Goal: Find specific page/section: Find specific page/section

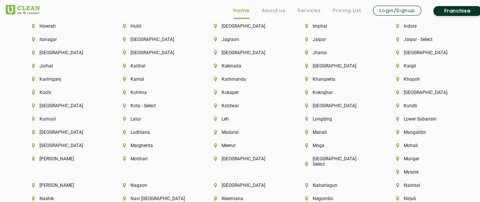
scroll to position [1858, 0]
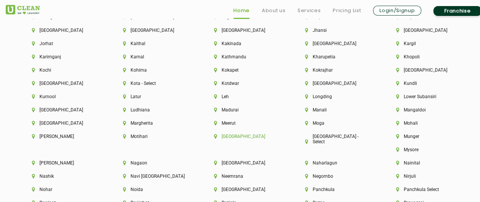
click at [226, 139] on li "[GEOGRAPHIC_DATA]" at bounding box center [246, 136] width 65 height 5
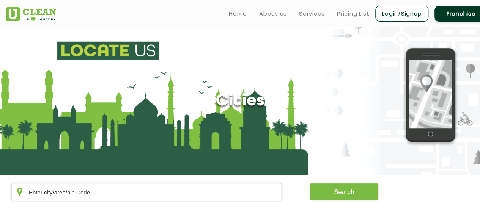
click at [226, 143] on section "Cities" at bounding box center [240, 101] width 480 height 148
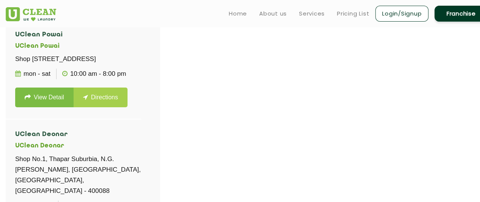
scroll to position [225, 0]
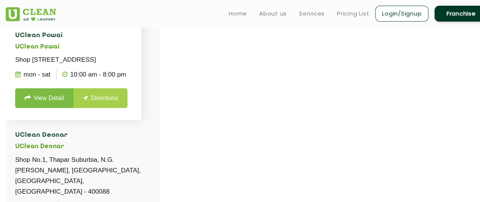
drag, startPoint x: 18, startPoint y: 58, endPoint x: 47, endPoint y: 82, distance: 38.0
click at [47, 65] on p "Shop [STREET_ADDRESS]" at bounding box center [73, 60] width 116 height 11
click at [222, 81] on div at bounding box center [246, 121] width 480 height 202
drag, startPoint x: 159, startPoint y: 44, endPoint x: 157, endPoint y: 67, distance: 22.8
click at [141, 67] on li "UClean Powai UClean Powai Shop [STREET_ADDRESS] Mon - Sat 10:00 AM - 8:00 PM Vi…" at bounding box center [73, 70] width 135 height 100
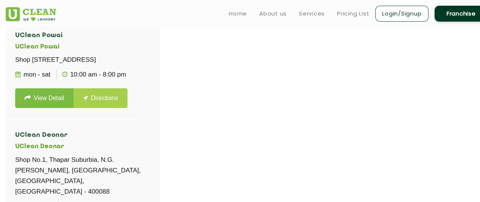
click at [234, 80] on div at bounding box center [246, 121] width 480 height 202
drag, startPoint x: 159, startPoint y: 47, endPoint x: 160, endPoint y: 64, distance: 16.4
click at [160, 64] on div "UClean Powai UClean Powai Shop [STREET_ADDRESS] Mon - Sat 10:00 AM - 8:00 PM Vi…" at bounding box center [246, 122] width 493 height 214
click at [222, 95] on div at bounding box center [246, 121] width 480 height 202
click at [160, 53] on div at bounding box center [246, 121] width 480 height 202
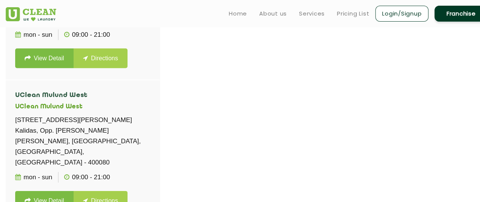
scroll to position [1233, 0]
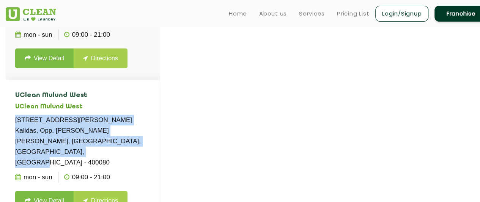
drag, startPoint x: 15, startPoint y: 142, endPoint x: 124, endPoint y: 162, distance: 110.2
click at [124, 162] on p "[STREET_ADDRESS][PERSON_NAME] Kalidas, Opp. [PERSON_NAME] [PERSON_NAME], [GEOGR…" at bounding box center [82, 141] width 135 height 53
copy p "[STREET_ADDRESS][PERSON_NAME] Kalidas, Opp. [PERSON_NAME] [PERSON_NAME], [GEOGR…"
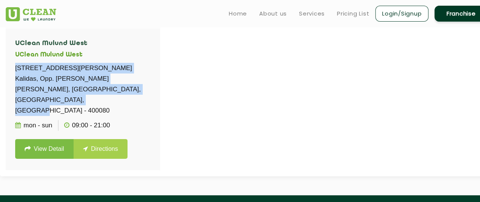
scroll to position [271, 0]
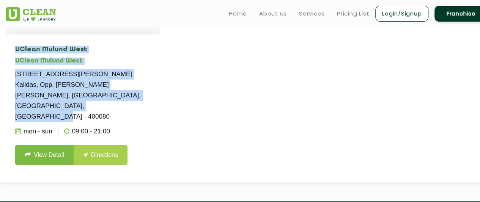
drag, startPoint x: 160, startPoint y: 153, endPoint x: 159, endPoint y: 113, distance: 40.2
click at [159, 113] on div "UClean Powai UClean Powai Shop [STREET_ADDRESS] Mon - Sat 10:00 AM - 8:00 PM Vi…" at bounding box center [246, 76] width 493 height 214
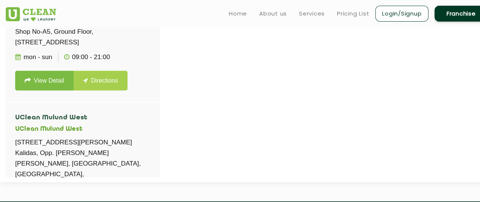
click at [192, 61] on div at bounding box center [246, 76] width 480 height 202
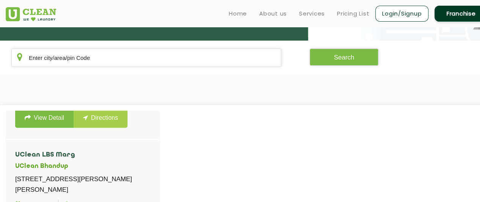
scroll to position [134, 0]
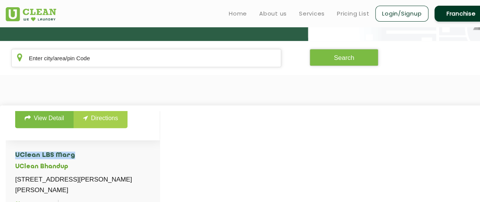
drag, startPoint x: 159, startPoint y: 161, endPoint x: 157, endPoint y: 144, distance: 17.6
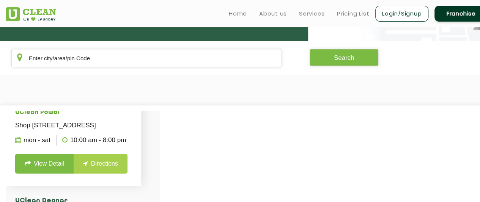
drag, startPoint x: 15, startPoint y: 123, endPoint x: 74, endPoint y: 148, distance: 63.3
click at [74, 131] on p "Shop [STREET_ADDRESS]" at bounding box center [73, 125] width 116 height 11
copy p "Shop [STREET_ADDRESS]"
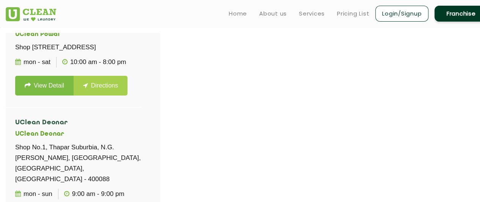
scroll to position [211, 0]
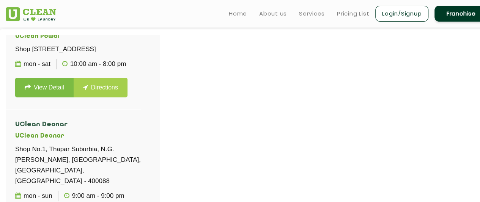
click at [196, 53] on div at bounding box center [246, 136] width 480 height 202
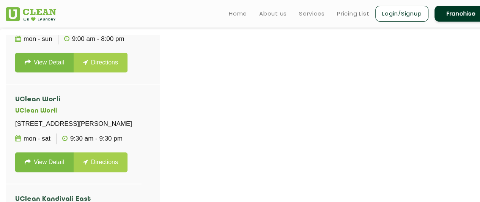
scroll to position [358, 0]
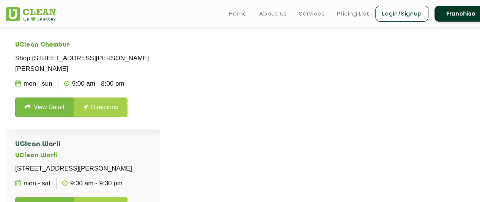
drag, startPoint x: 16, startPoint y: 80, endPoint x: 143, endPoint y: 101, distance: 128.1
click at [143, 74] on p "Shop [STREET_ADDRESS][PERSON_NAME][PERSON_NAME]" at bounding box center [82, 63] width 135 height 21
copy p "Shop [STREET_ADDRESS][PERSON_NAME][PERSON_NAME]"
